Goal: Information Seeking & Learning: Learn about a topic

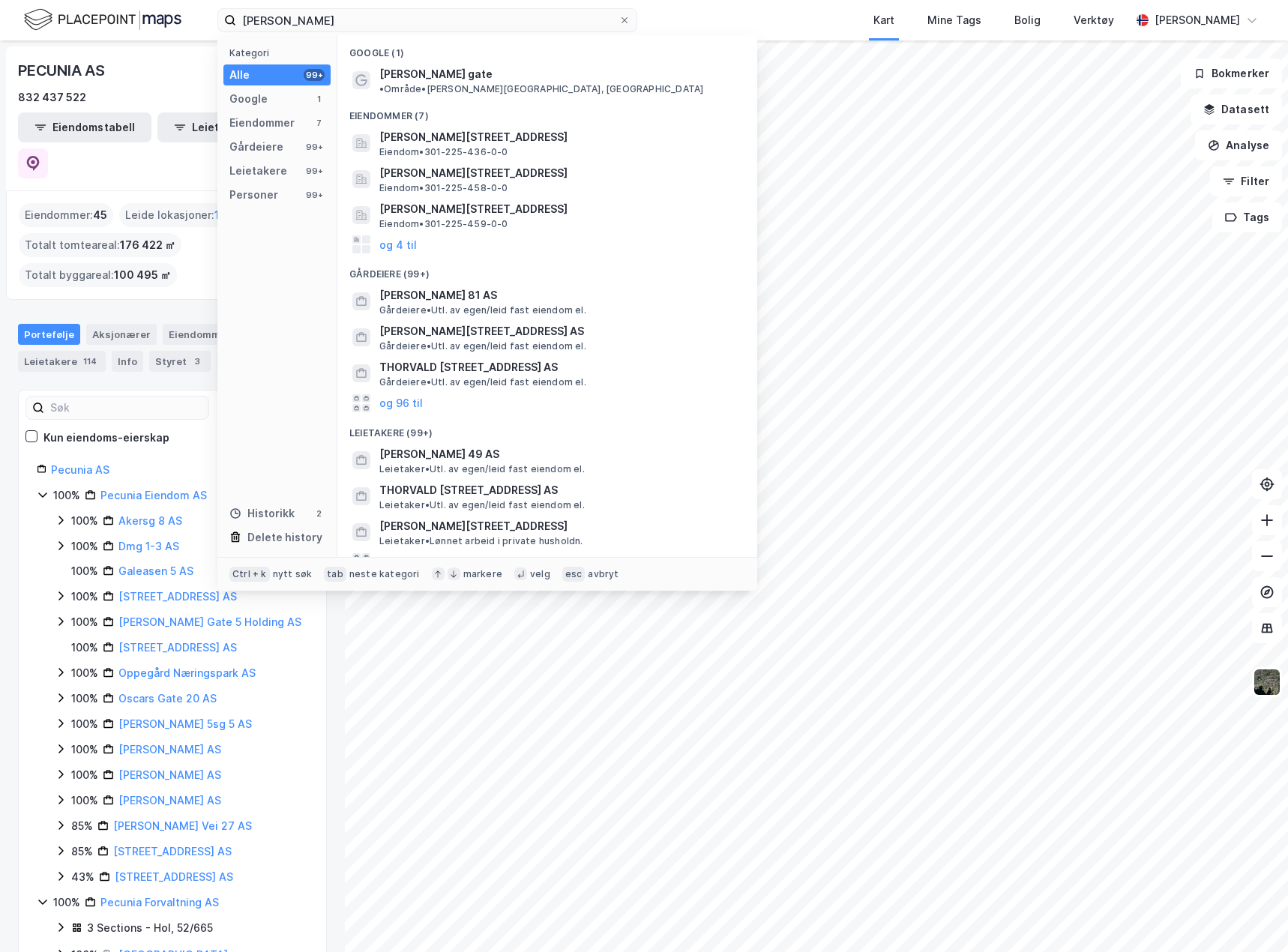
click at [318, 18] on input "[PERSON_NAME]" at bounding box center [428, 20] width 383 height 23
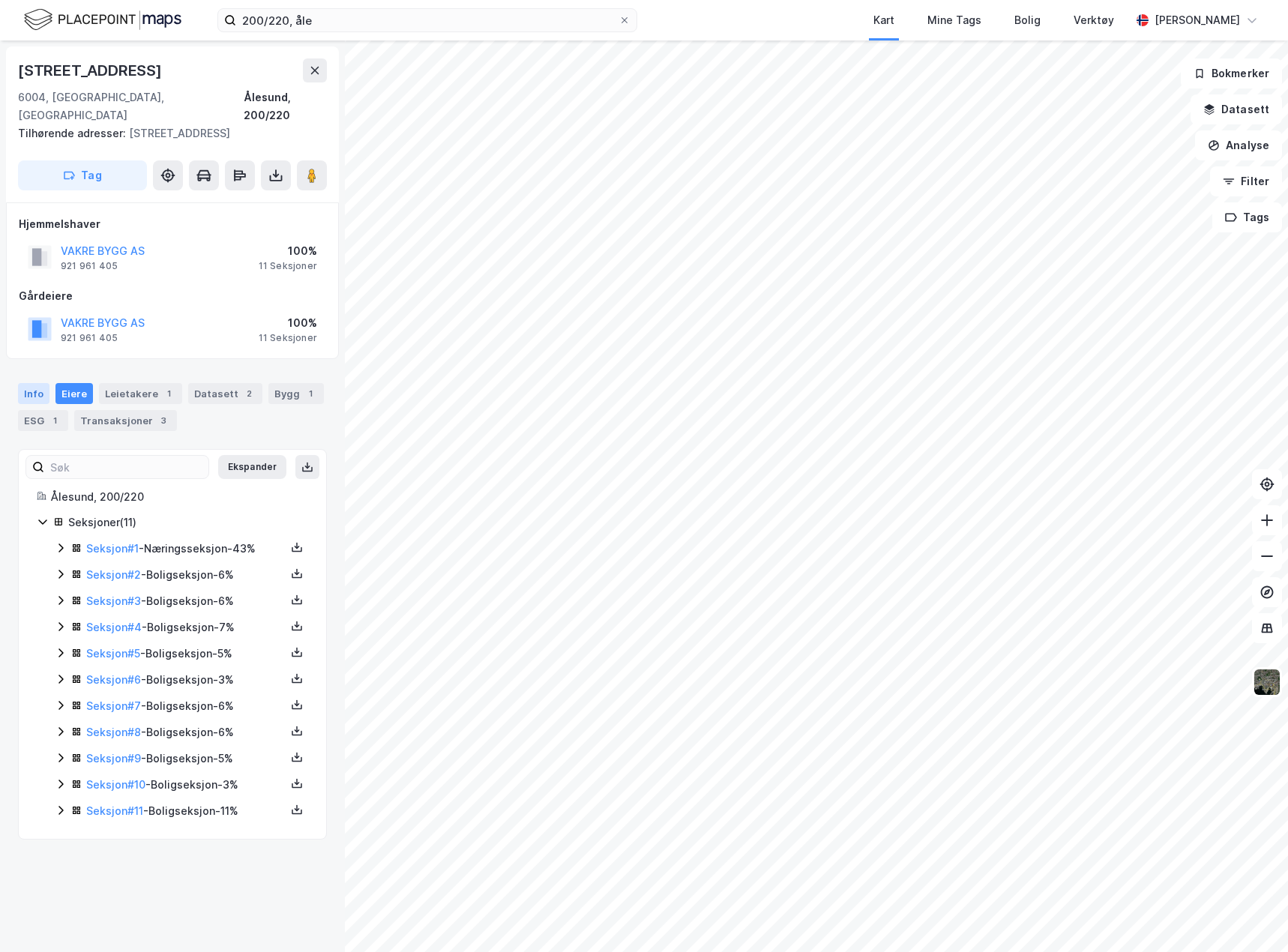
click at [40, 383] on div "Info" at bounding box center [34, 394] width 32 height 21
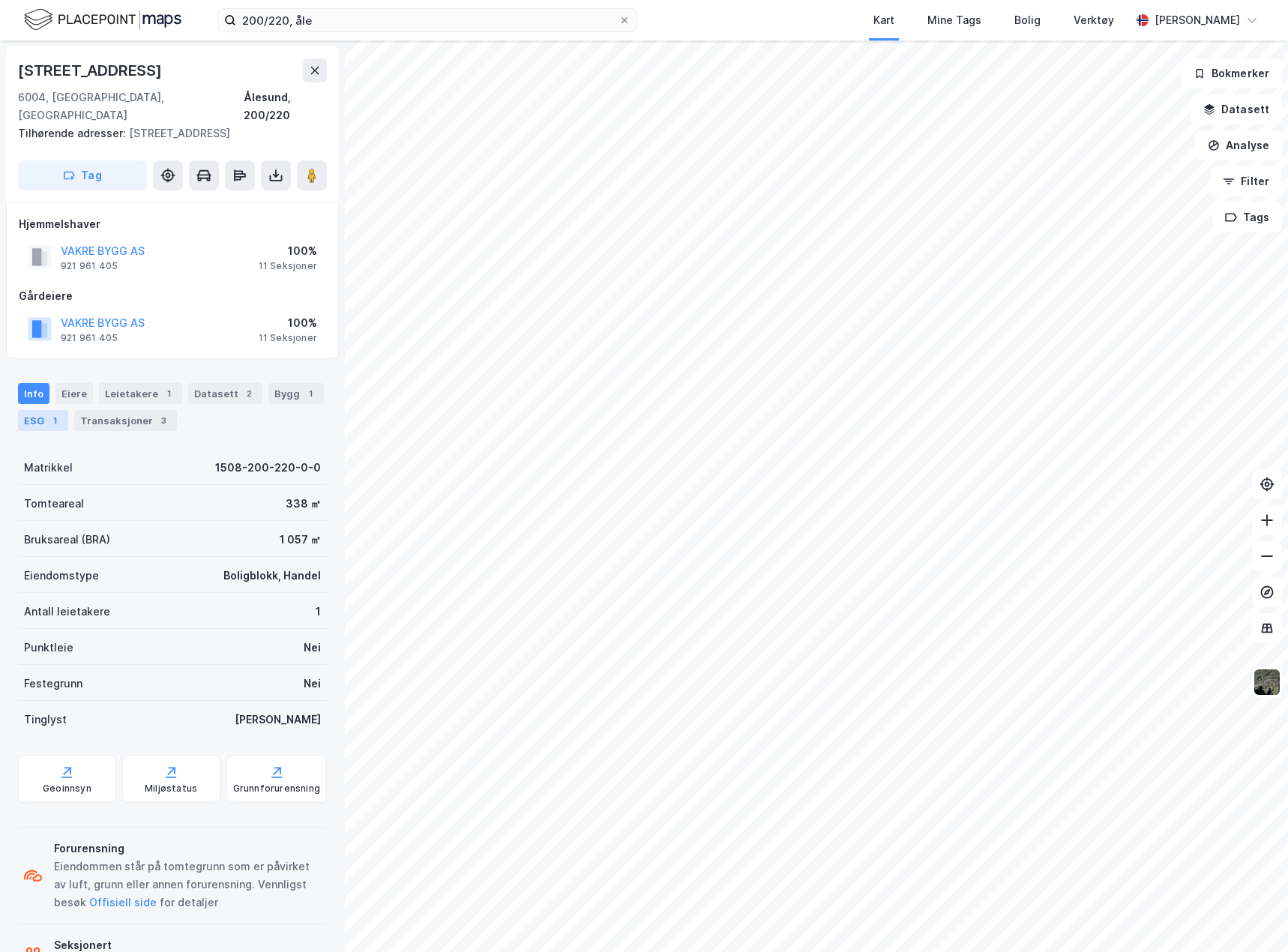
click at [26, 410] on div "ESG 1" at bounding box center [43, 421] width 50 height 21
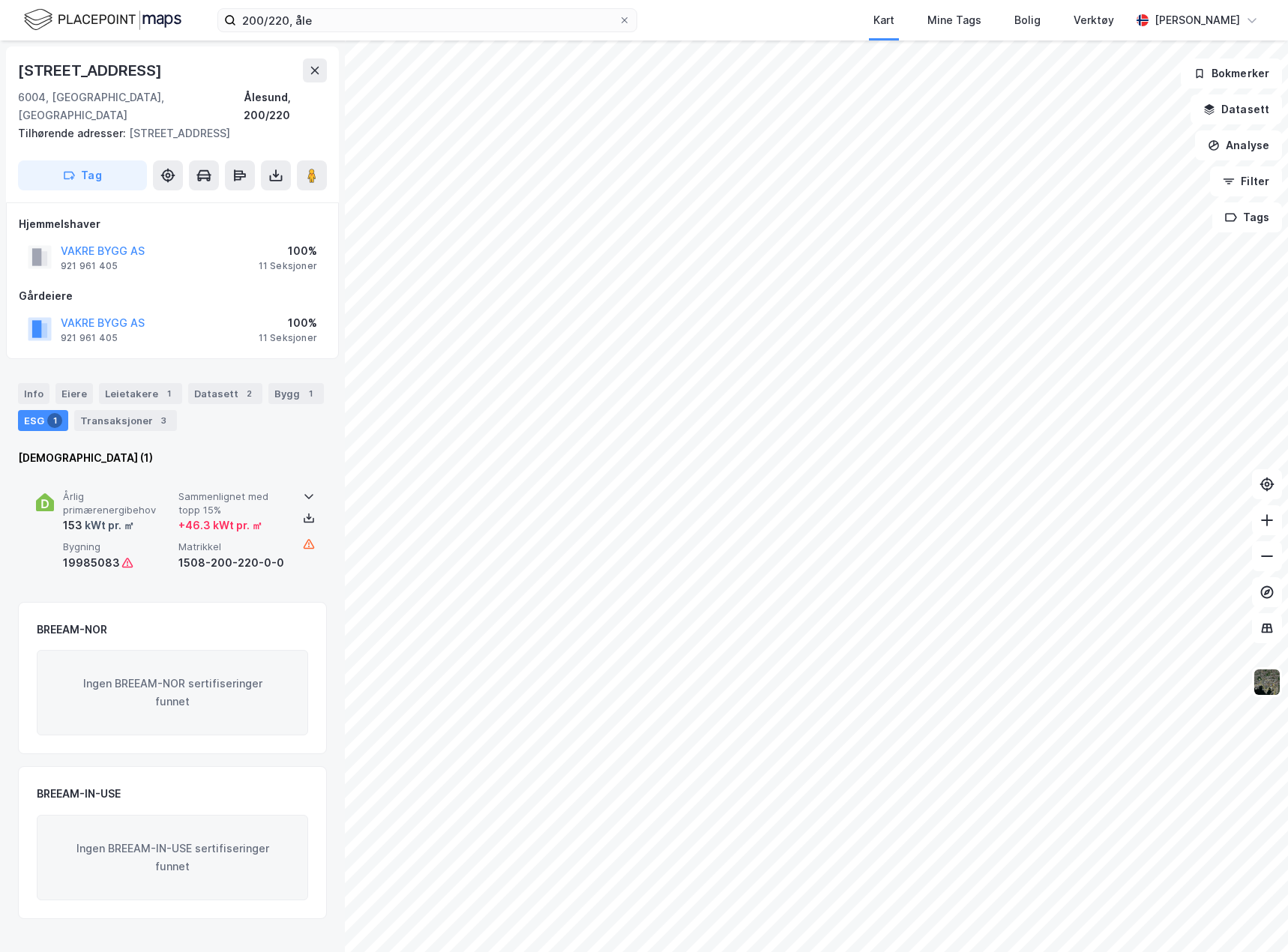
click at [268, 554] on div "1508-200-220-0-0" at bounding box center [233, 563] width 110 height 18
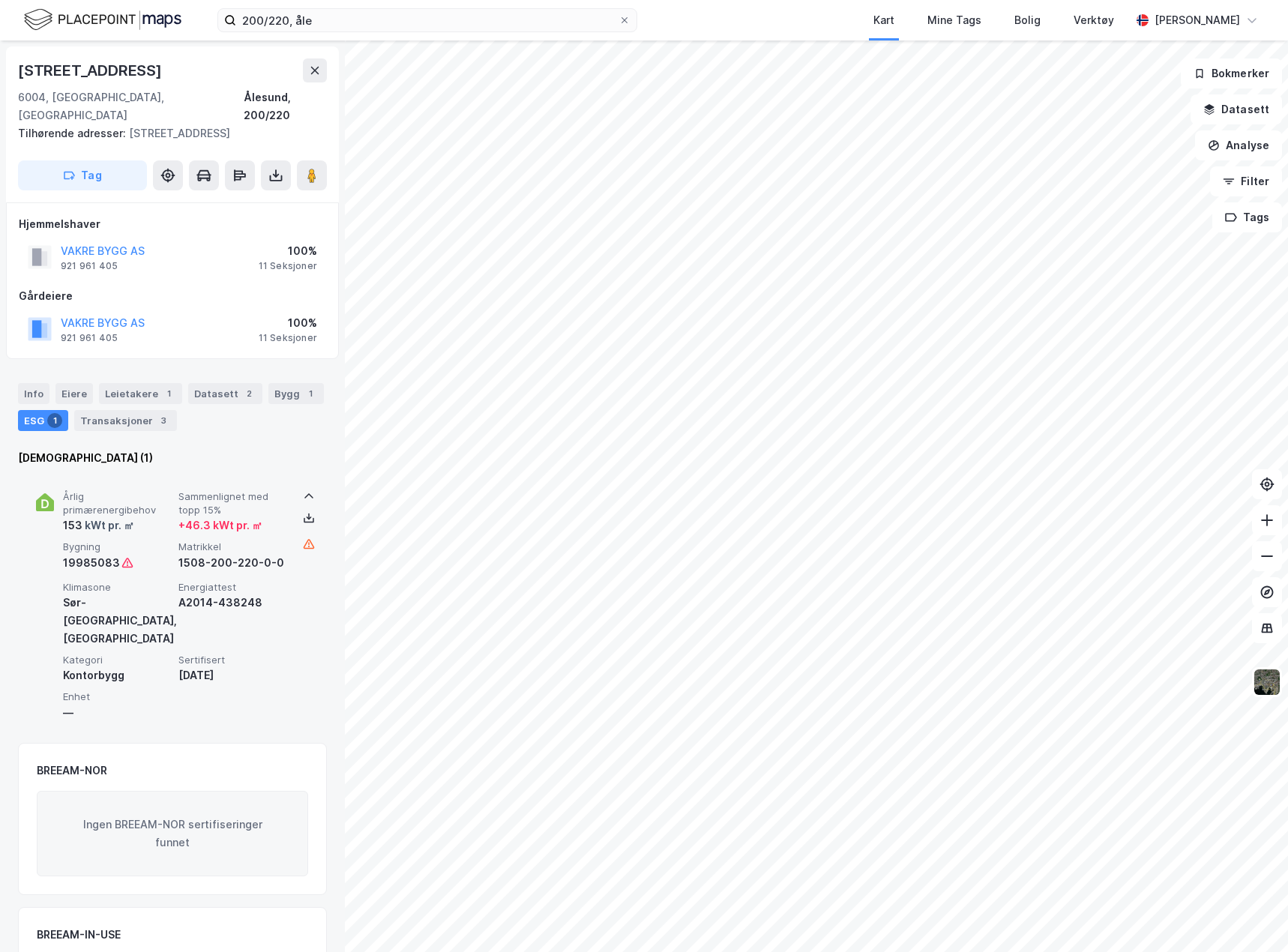
click at [299, 548] on div "Årlig primærenergibehov 153 kWt pr. ㎡ Sammenlignet med topp 15% + 46.3 kWt pr. …" at bounding box center [173, 602] width 273 height 257
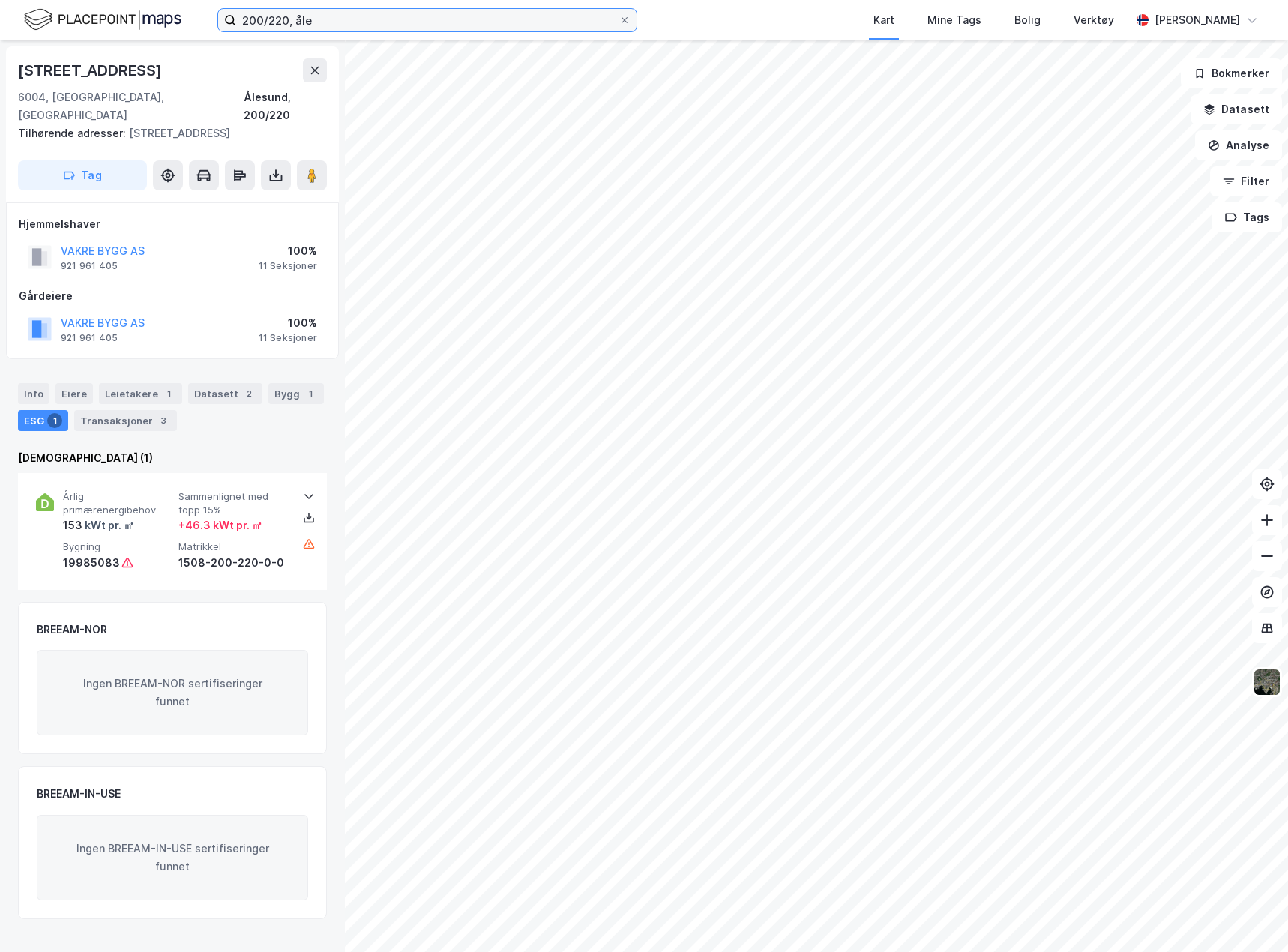
click at [383, 28] on input "200/220, åle" at bounding box center [428, 20] width 383 height 23
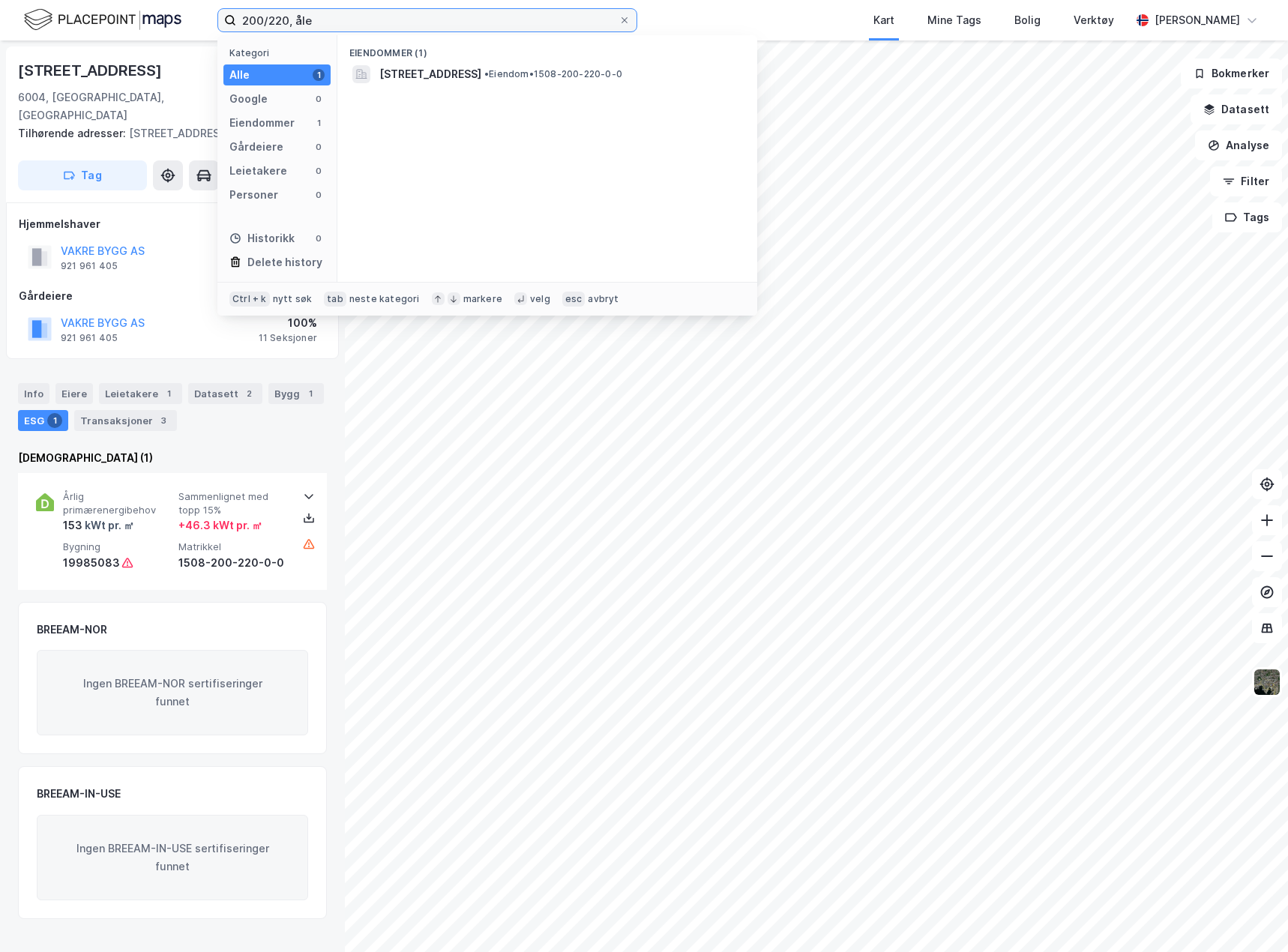
click at [383, 28] on input "200/220, åle" at bounding box center [428, 20] width 383 height 23
click at [306, 22] on input "200/220, åle" at bounding box center [428, 20] width 383 height 23
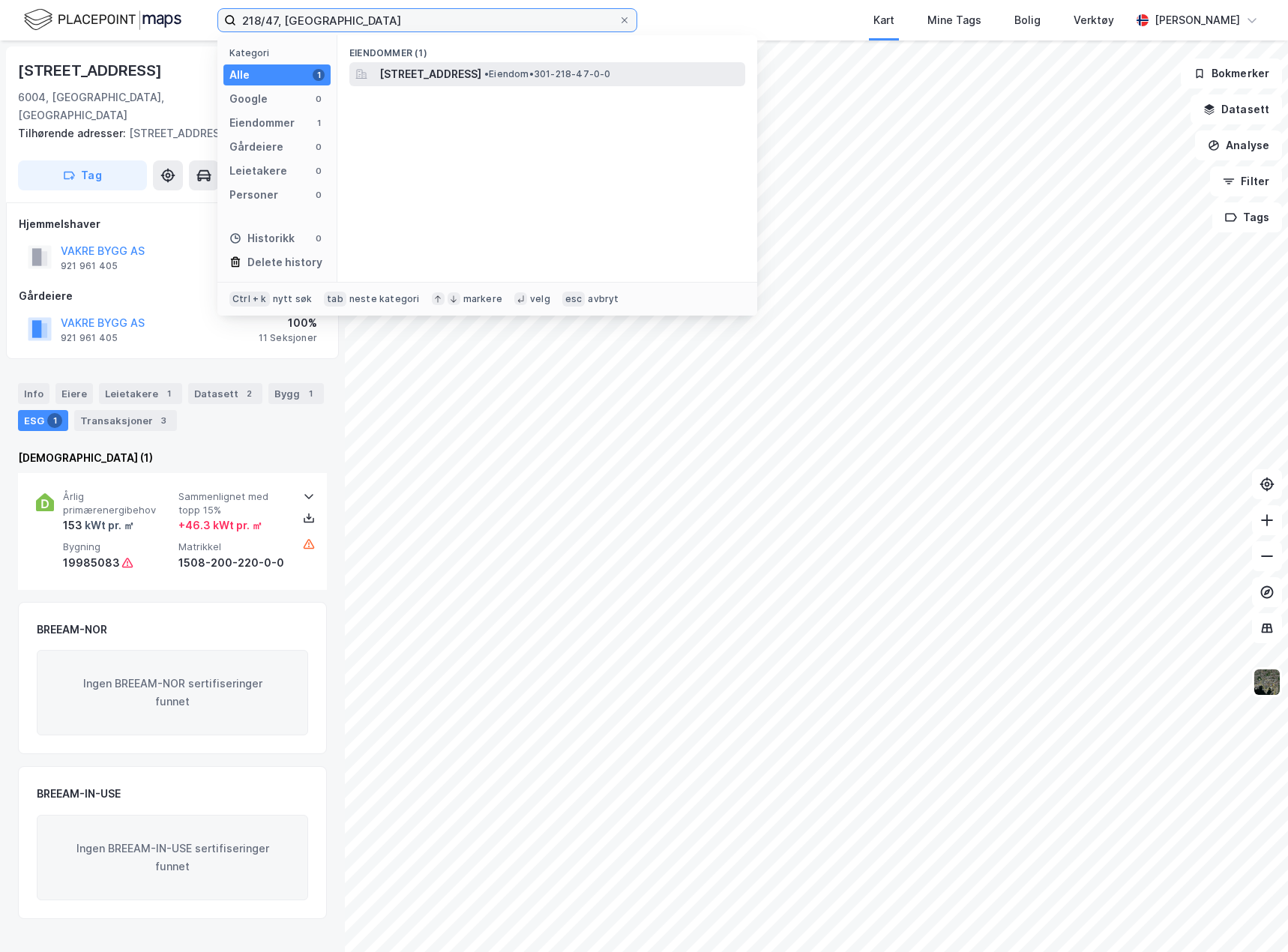
type input "218/47, [GEOGRAPHIC_DATA]"
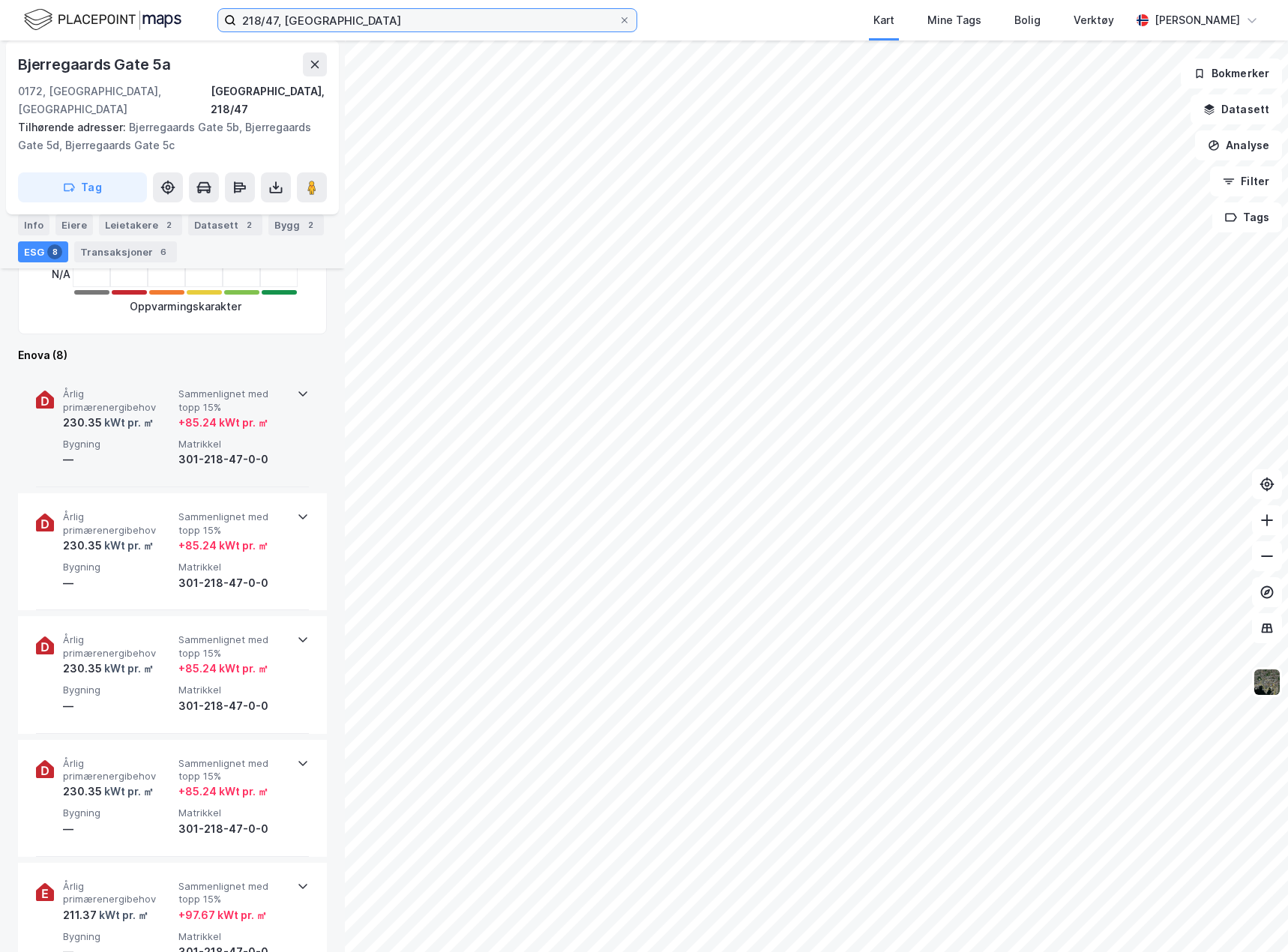
scroll to position [450, 0]
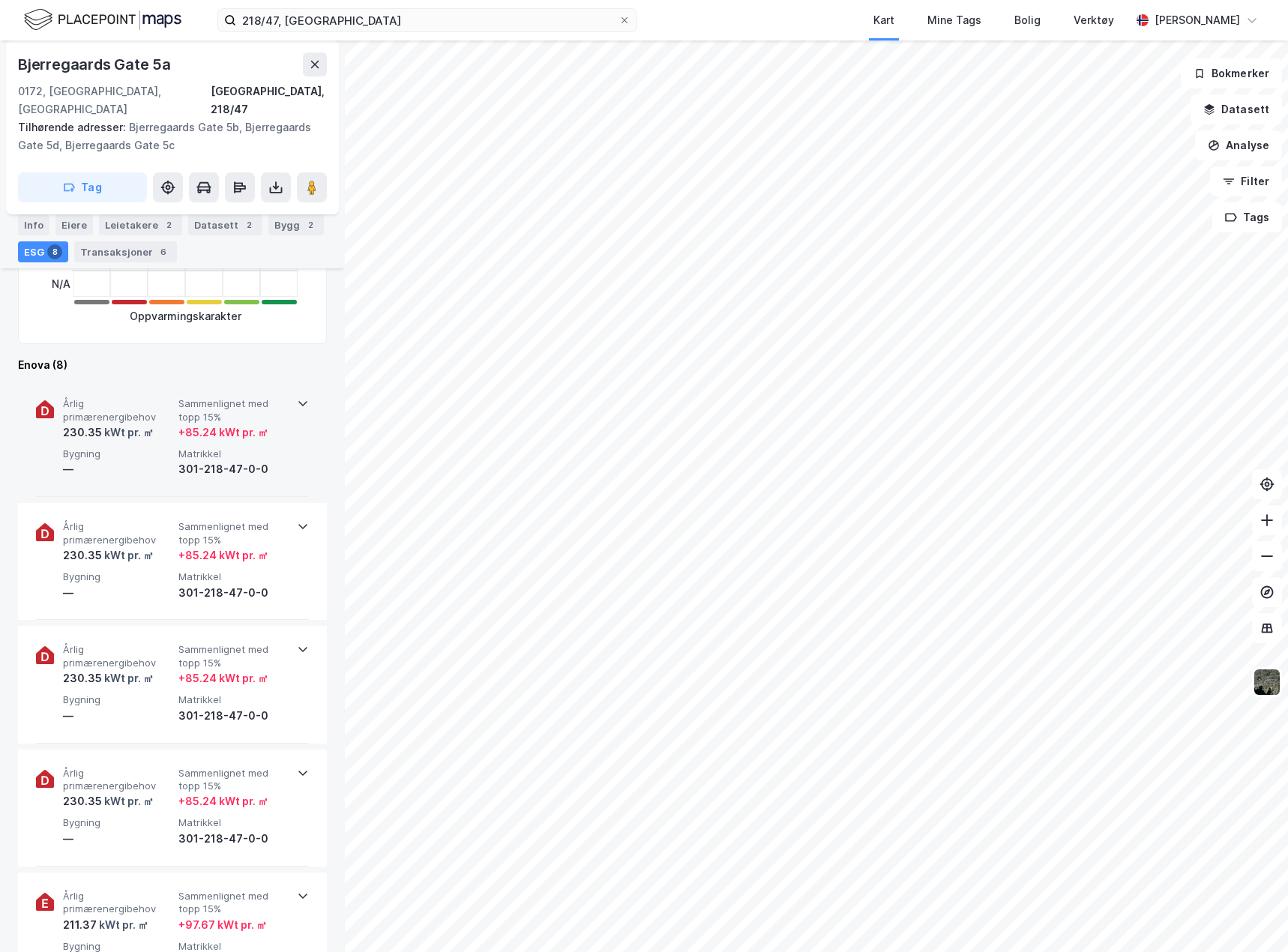
click at [292, 455] on div "Årlig primærenergibehov 230.35 kWt pr. ㎡ Sammenlignet med topp 15% + 85.24 kWt …" at bounding box center [173, 439] width 273 height 117
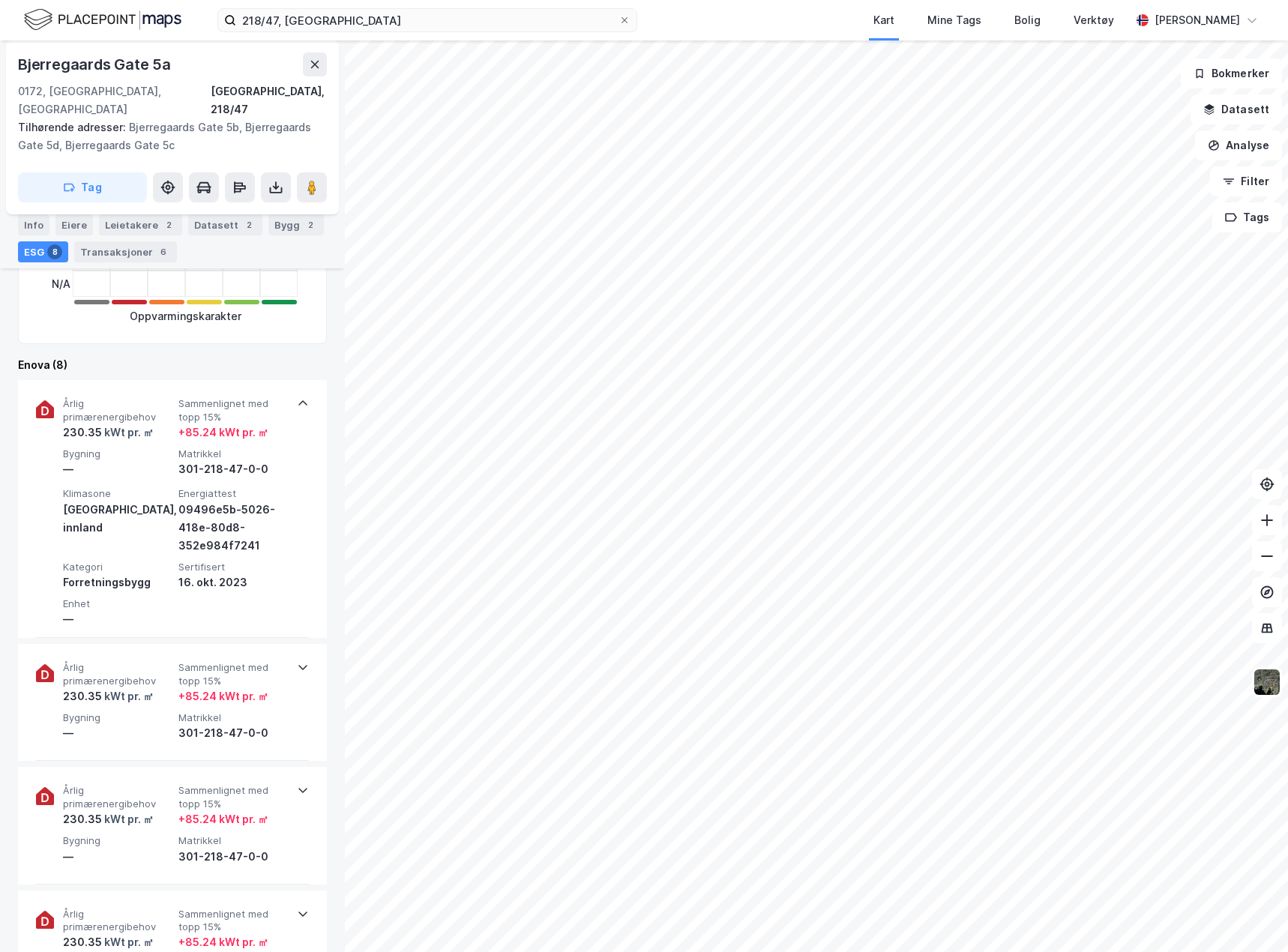
click at [324, 752] on div "[STREET_ADDRESS], 218/47 Tilhørende adresser: [STREET_ADDRESS], [STREET_ADDRESS…" at bounding box center [173, 496] width 345 height 911
click at [319, 731] on div "Årlig primærenergibehov 230.35 kWt pr. ㎡ Sammenlignet med topp 15% + 85.24 kWt …" at bounding box center [173, 703] width 309 height 117
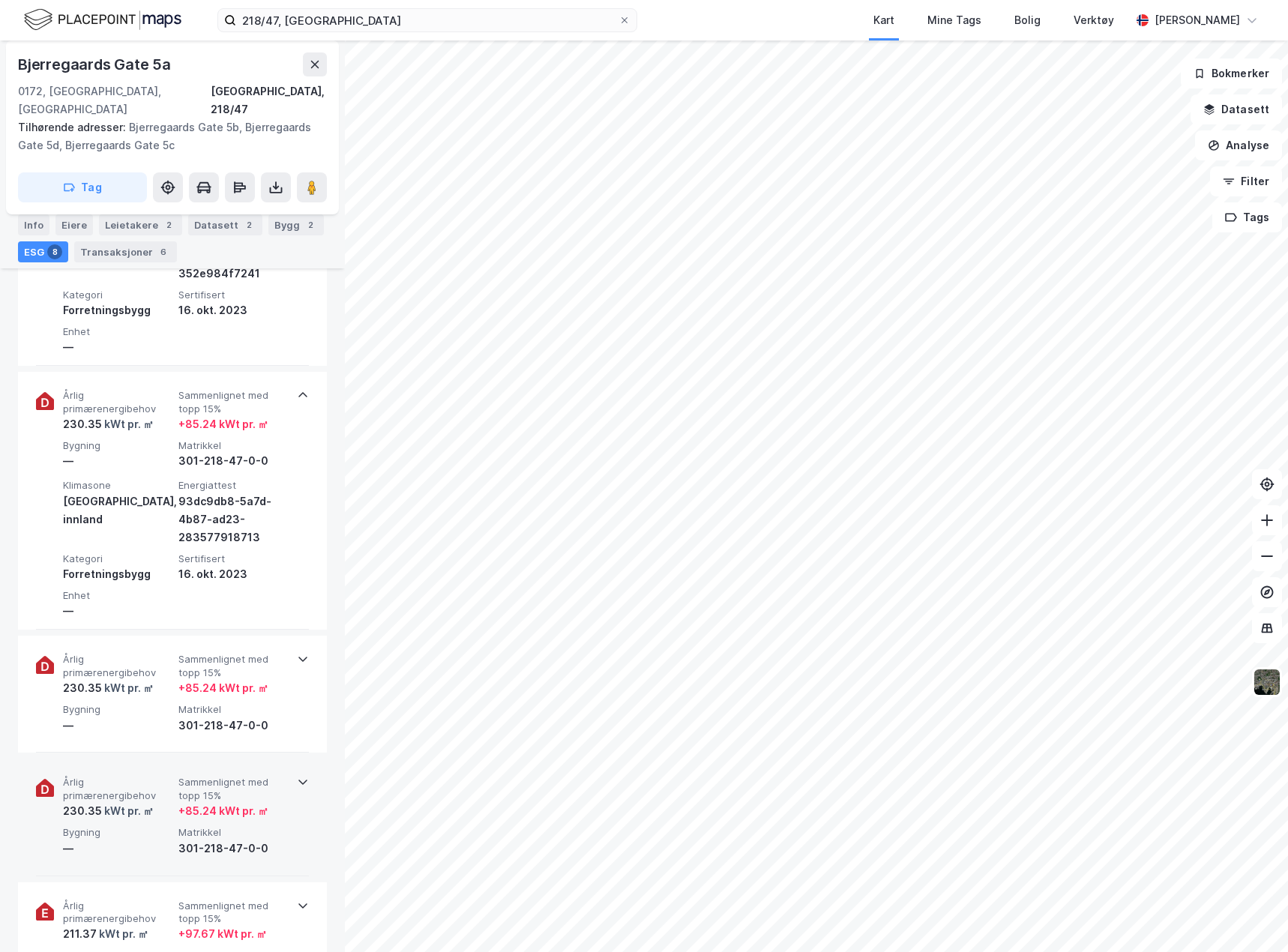
scroll to position [824, 0]
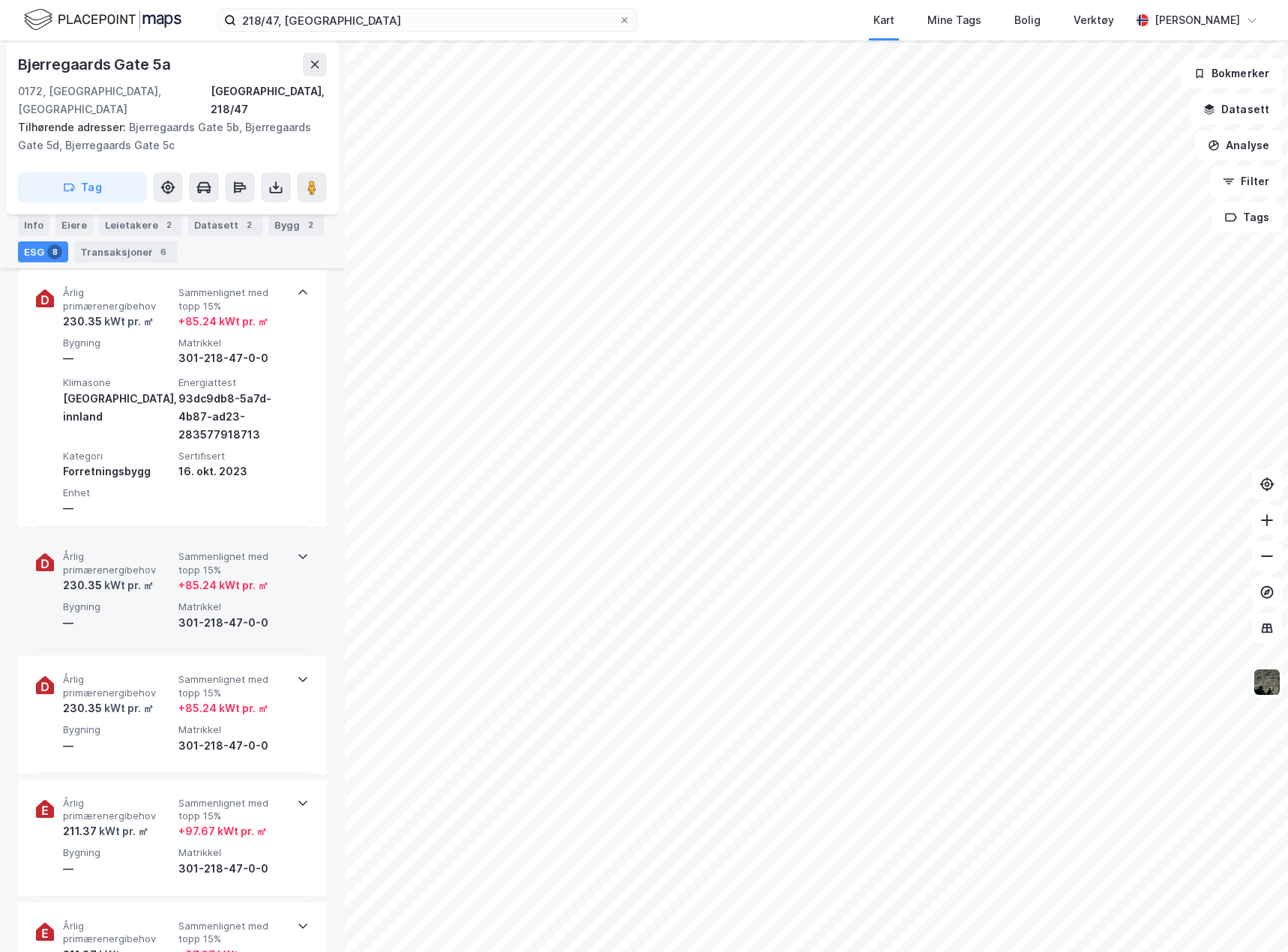
click at [269, 627] on div "Årlig primærenergibehov 230.35 kWt pr. ㎡ Sammenlignet med topp 15% + 85.24 kWt …" at bounding box center [173, 592] width 273 height 117
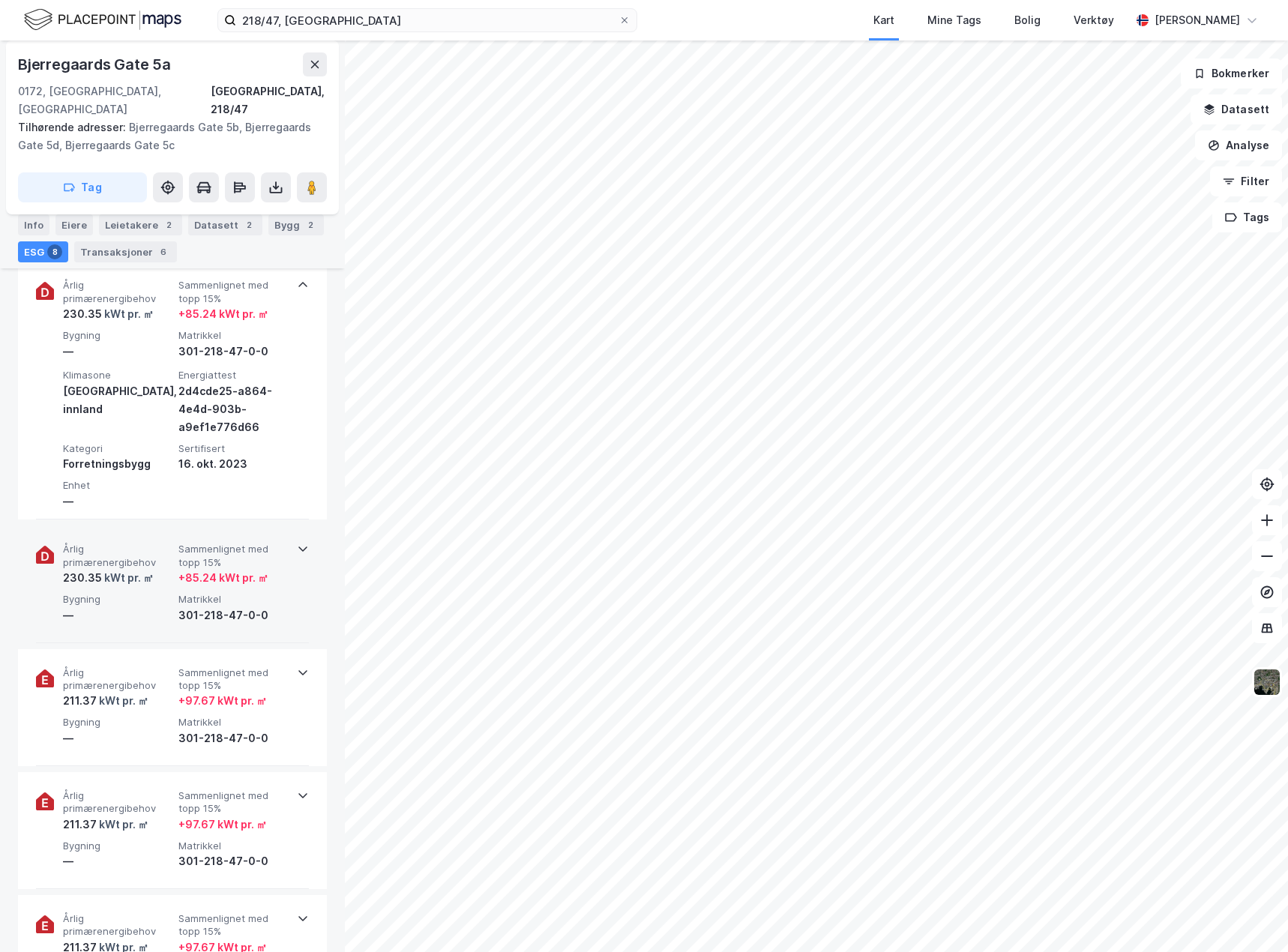
scroll to position [1125, 0]
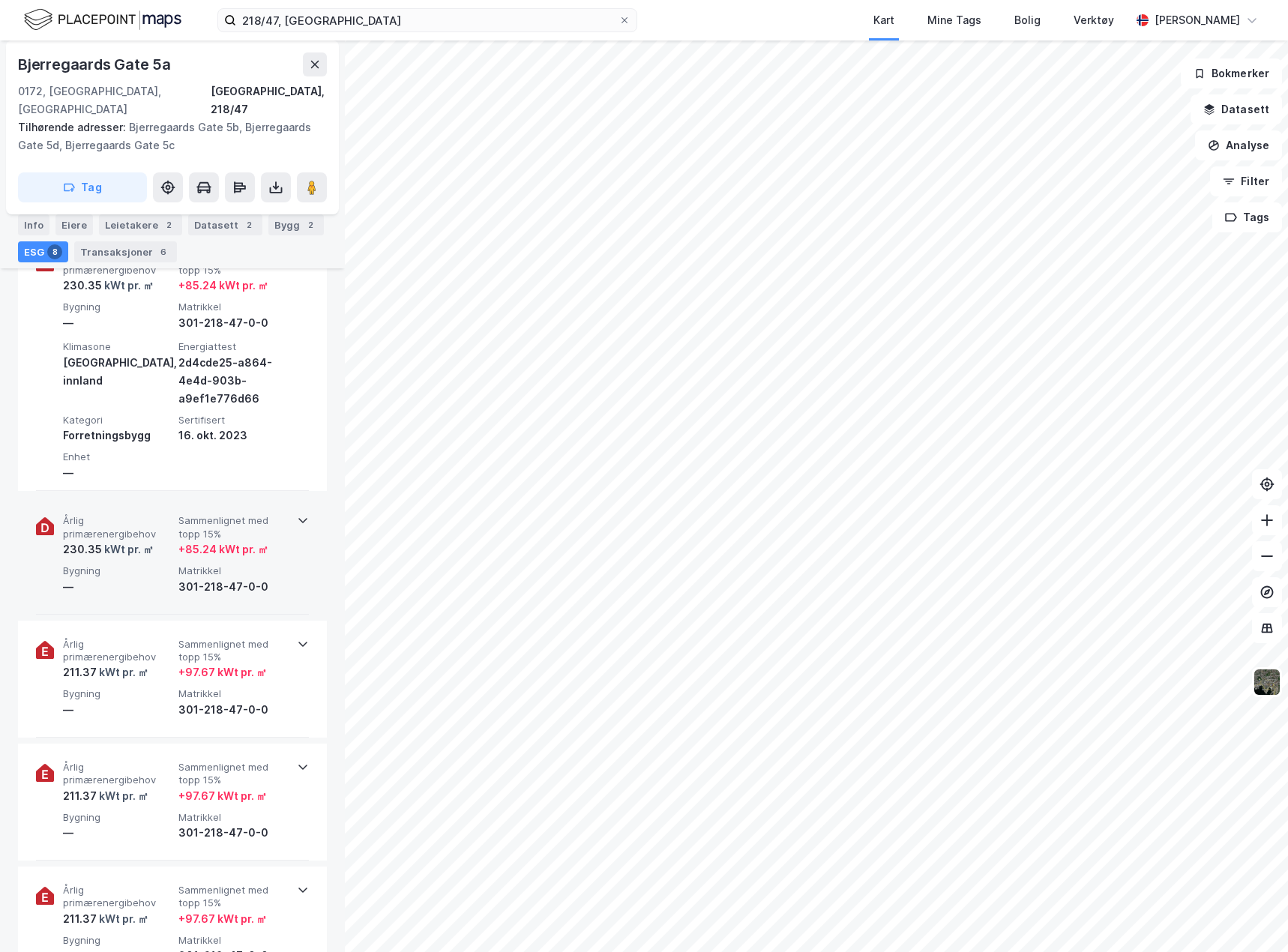
click at [267, 565] on span "Matrikkel" at bounding box center [233, 571] width 110 height 13
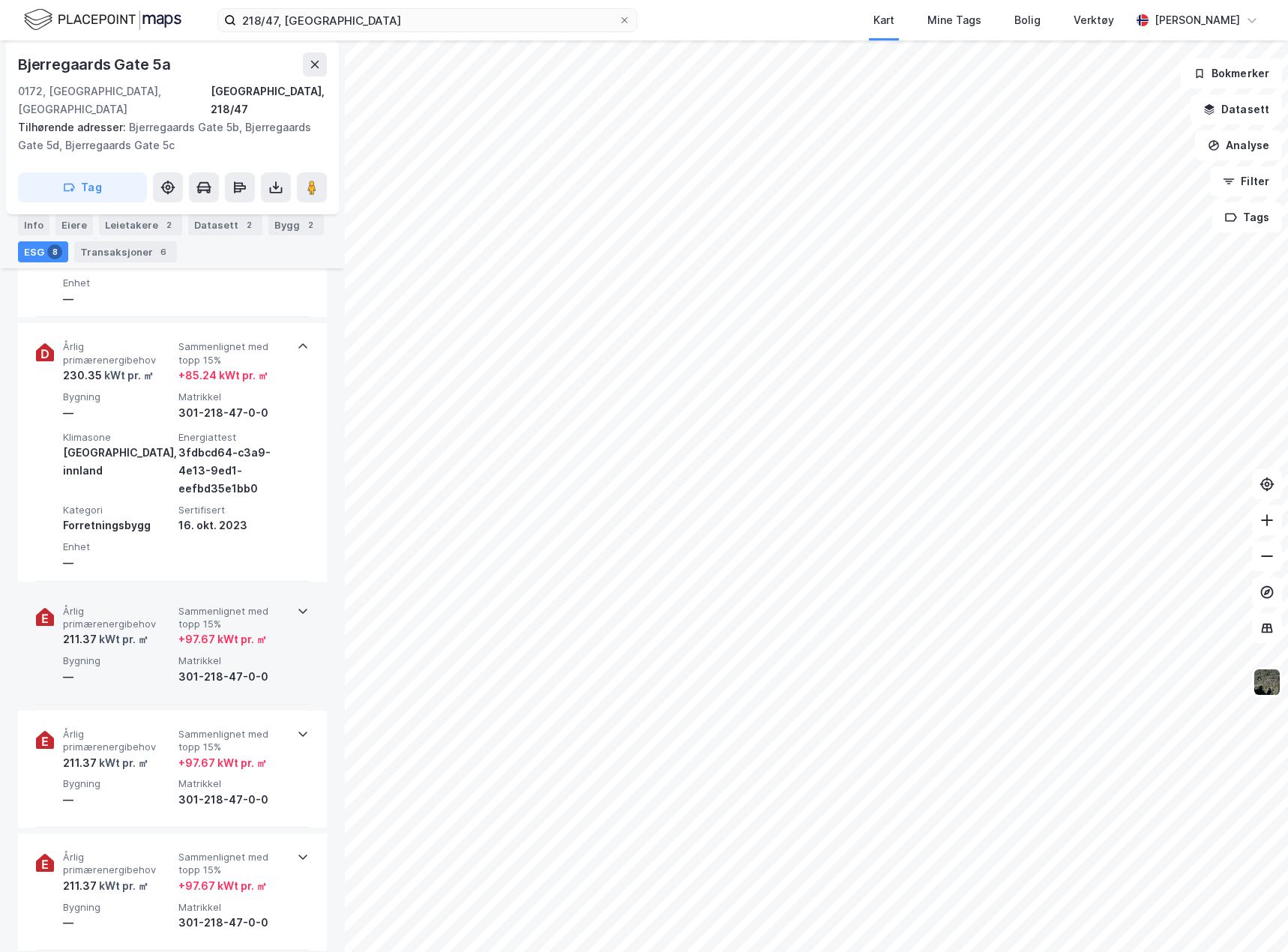
scroll to position [1350, 0]
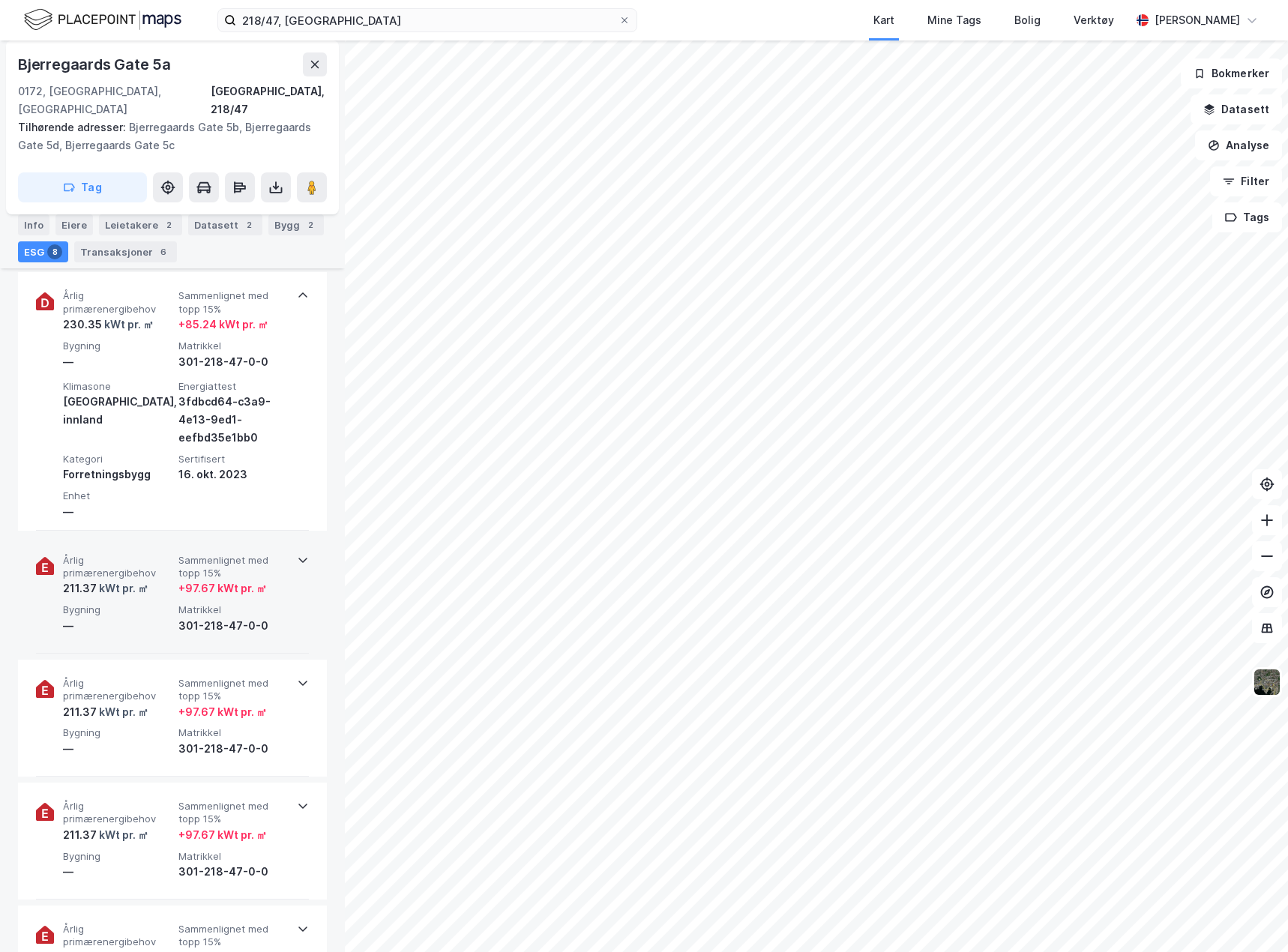
click at [279, 617] on div "301-218-47-0-0" at bounding box center [233, 626] width 110 height 18
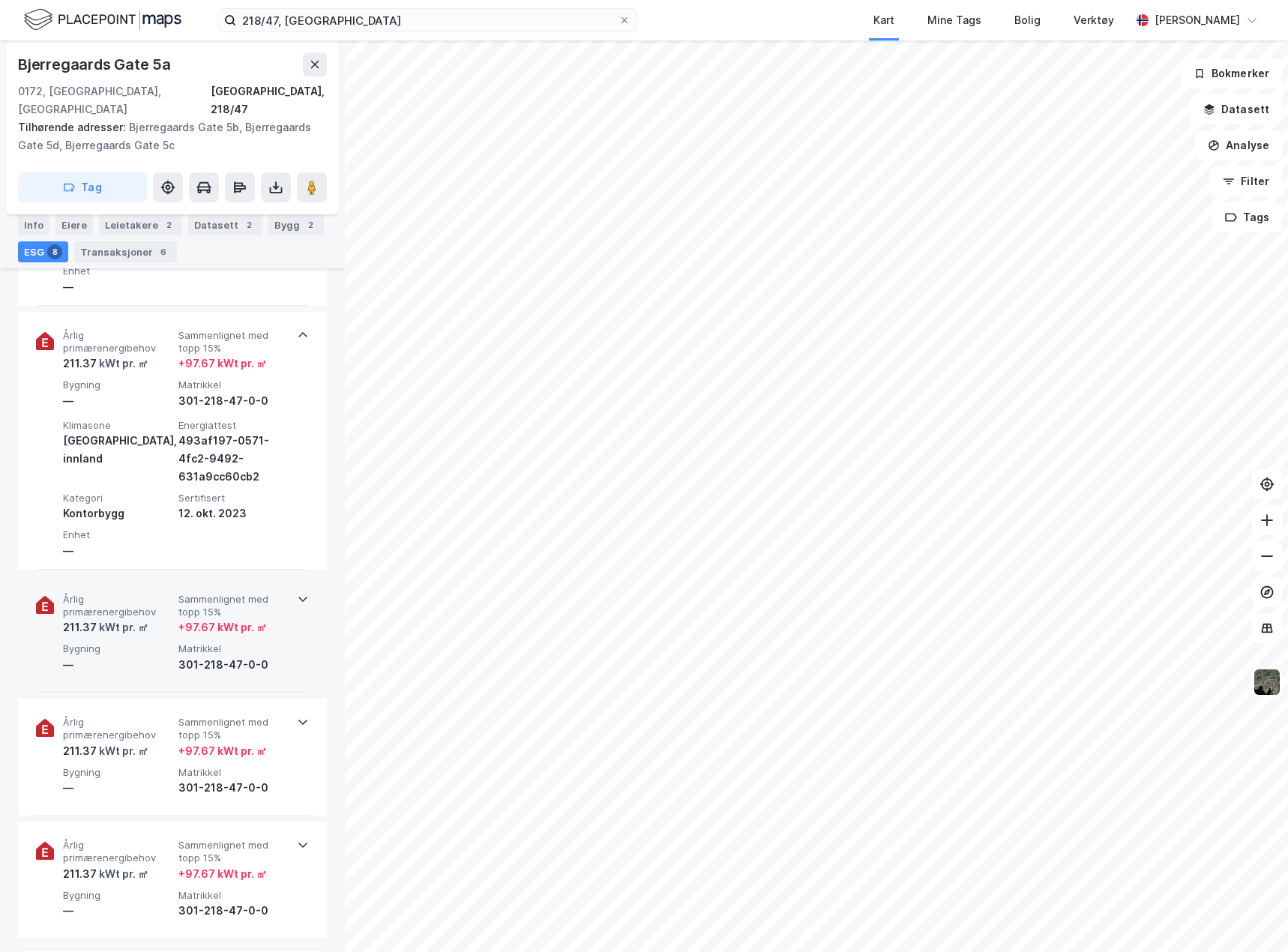
click at [280, 619] on div "+ 97.67 kWt pr. ㎡" at bounding box center [233, 628] width 110 height 18
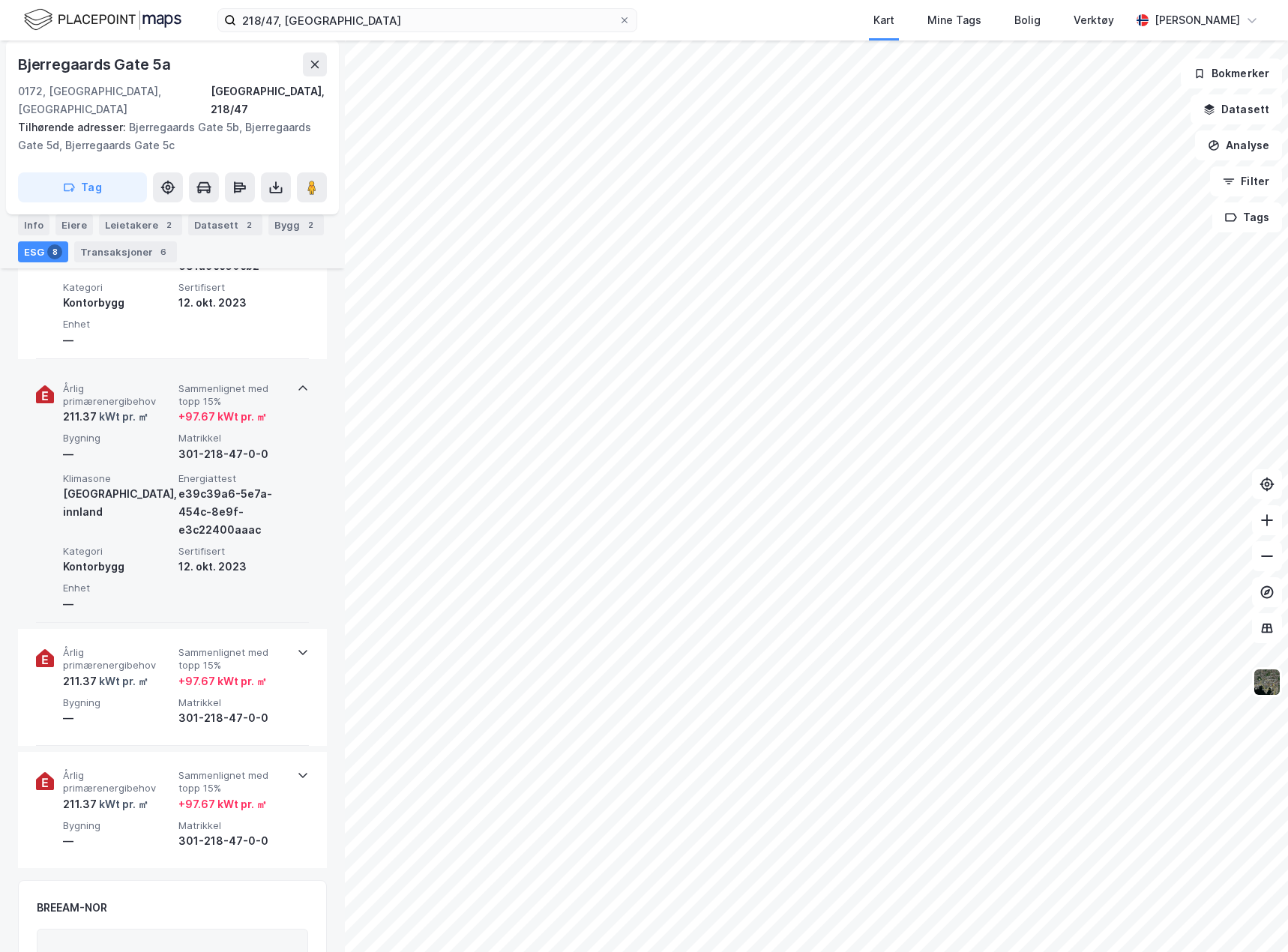
scroll to position [1800, 0]
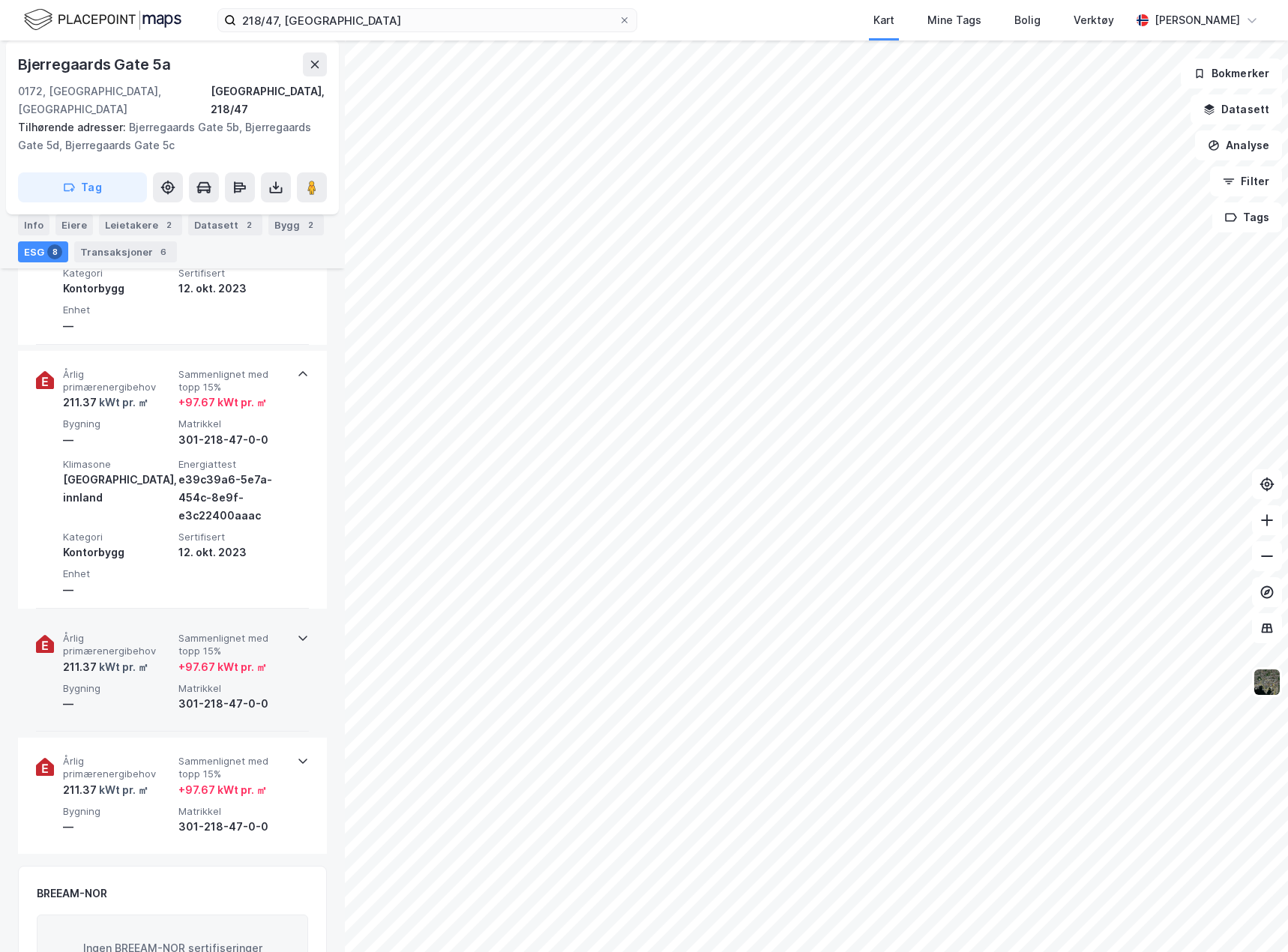
click at [292, 648] on div "Årlig primærenergibehov 211.37 kWt pr. ㎡ Sammenlignet med topp 15% + 97.67 kWt …" at bounding box center [173, 674] width 273 height 117
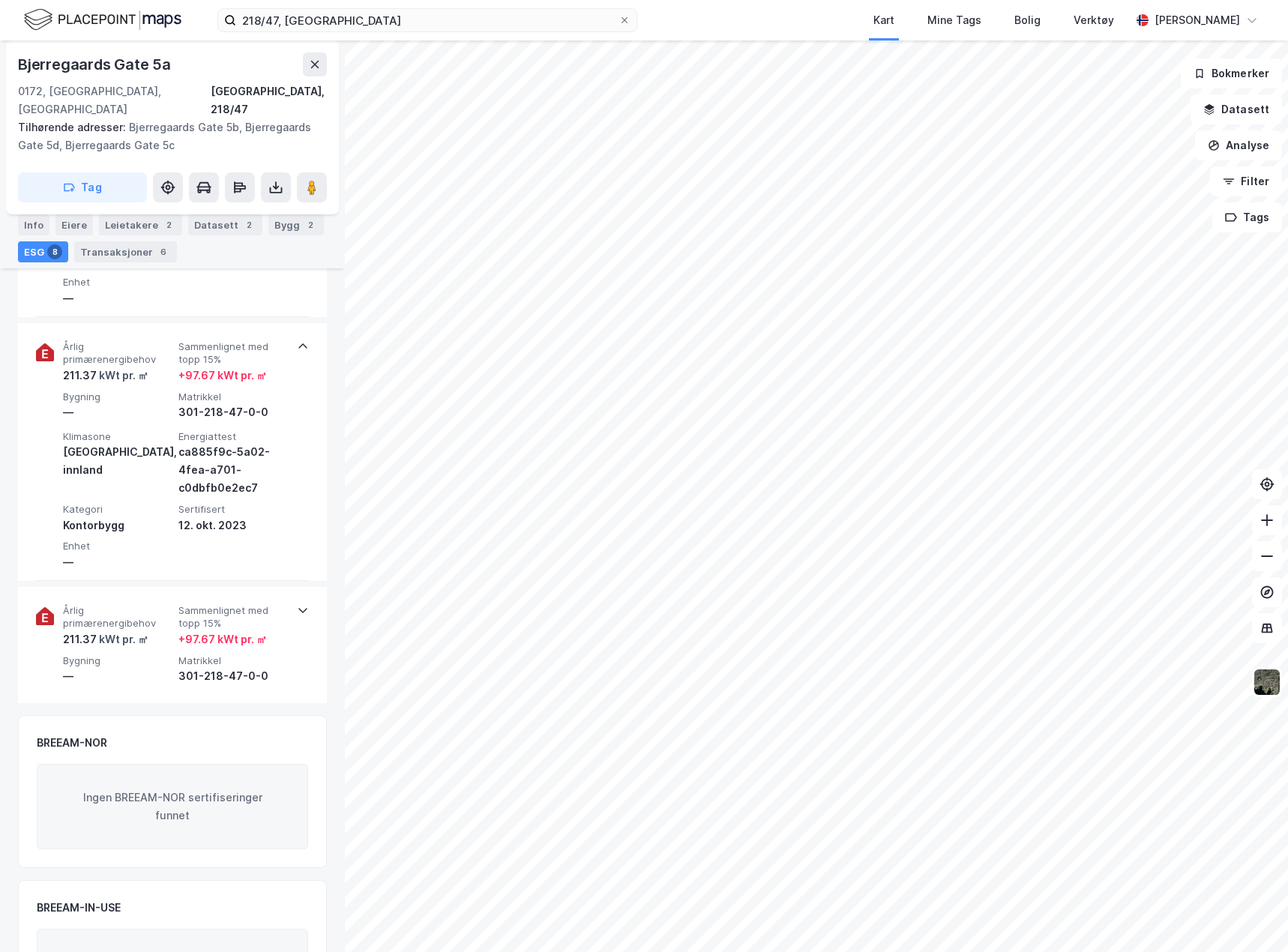
scroll to position [2099, 0]
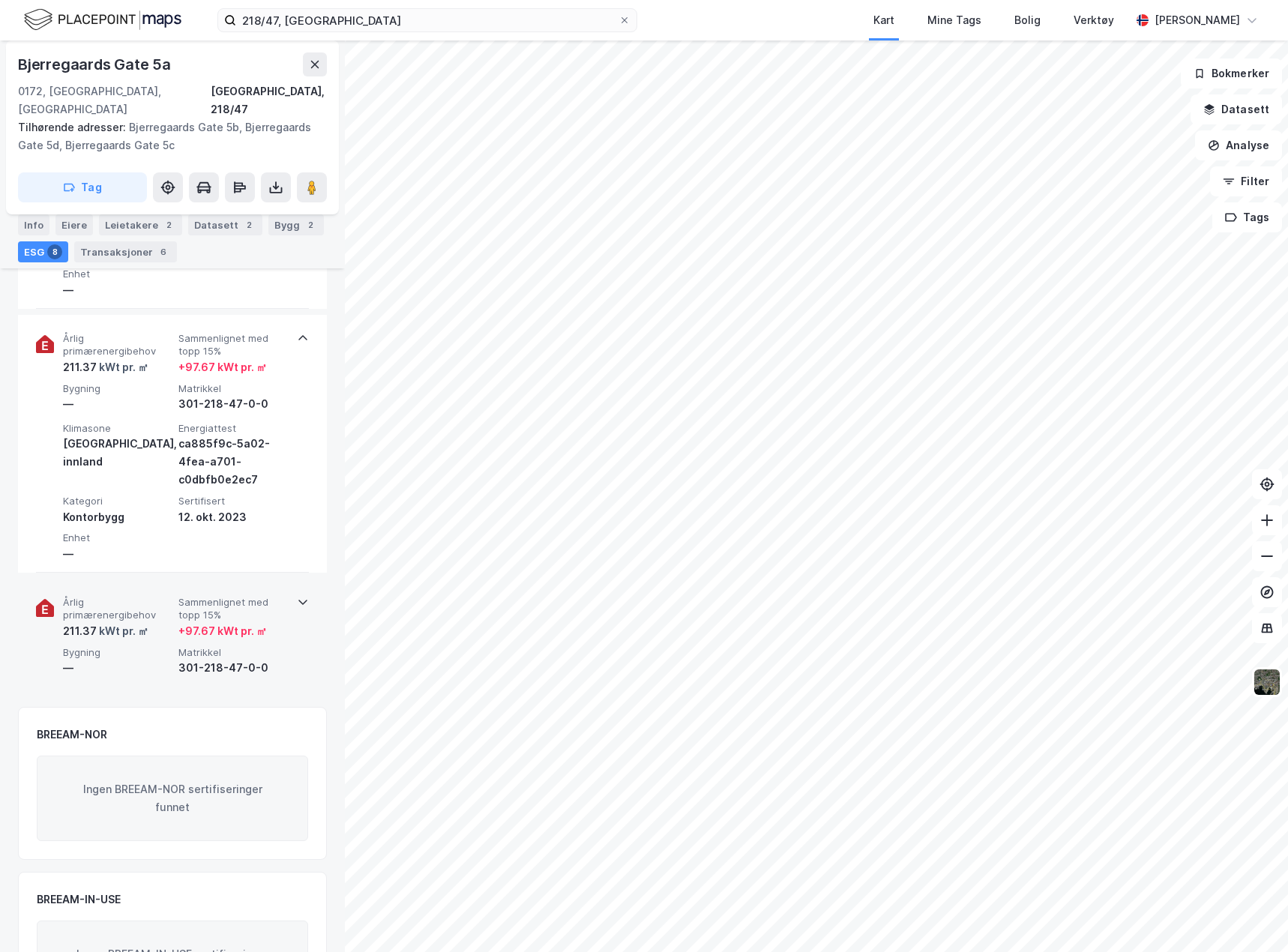
click at [297, 665] on div "Årlig primærenergibehov 211.37 kWt pr. ㎡ Sammenlignet med topp 15% + 97.67 kWt …" at bounding box center [173, 637] width 273 height 116
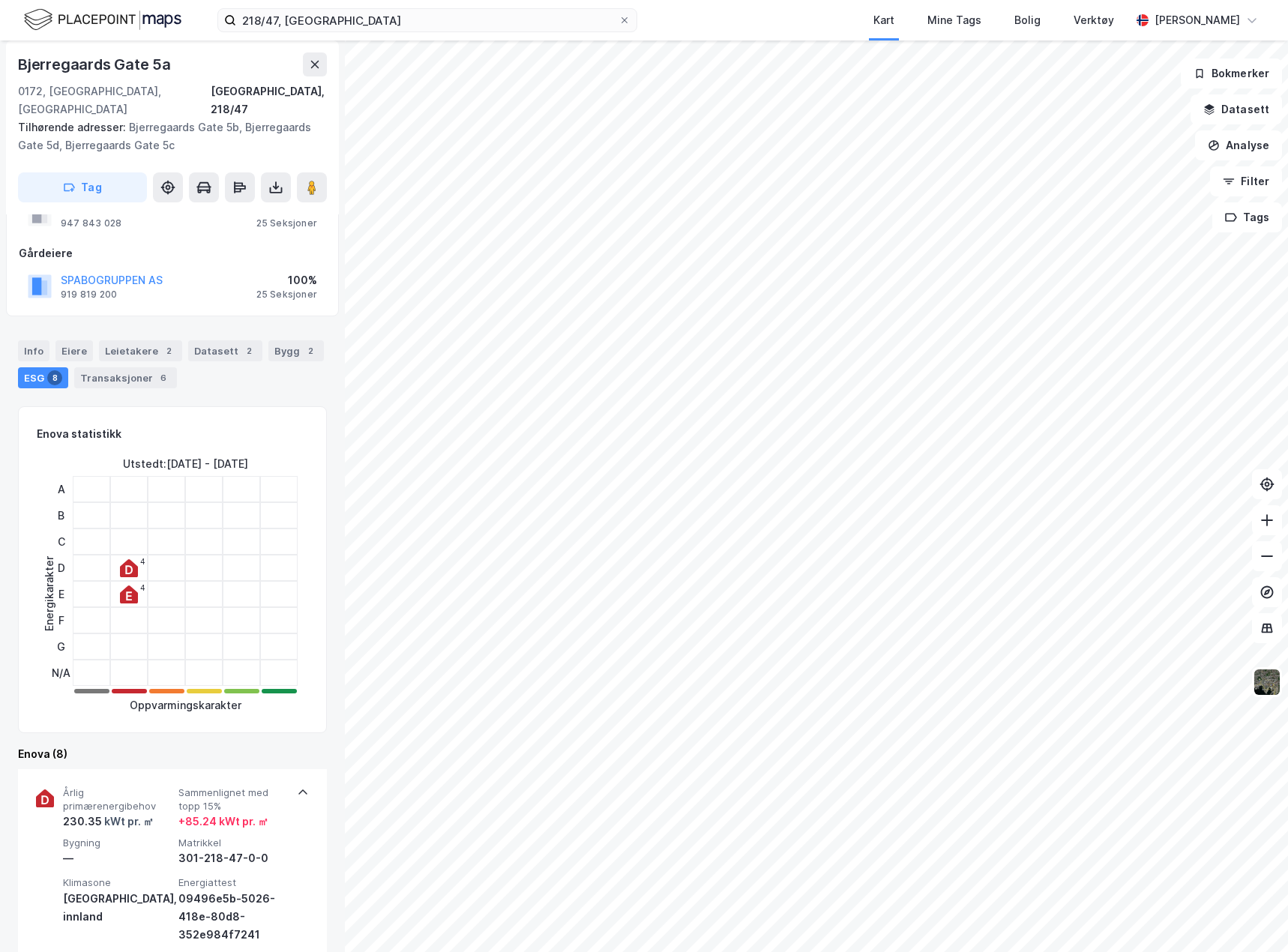
scroll to position [0, 0]
